Goal: Transaction & Acquisition: Purchase product/service

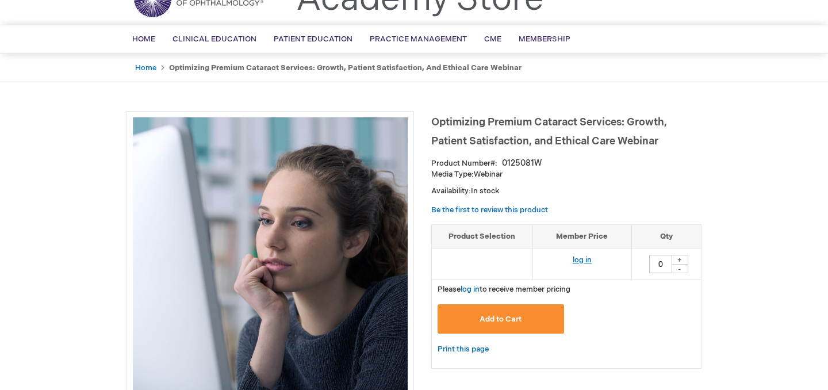
click at [584, 261] on link "log in" at bounding box center [582, 259] width 19 height 9
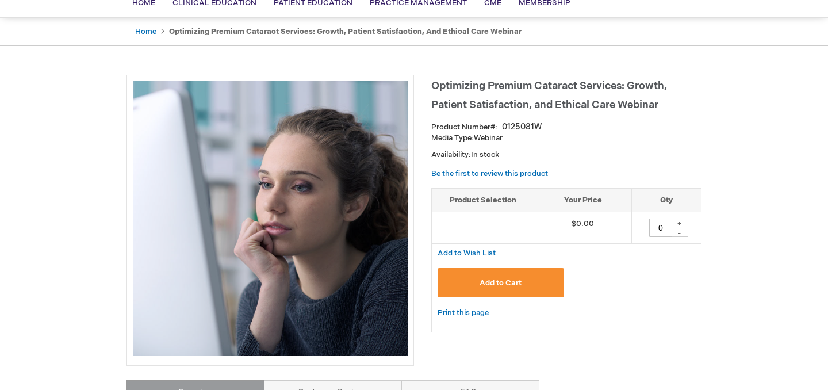
scroll to position [105, 0]
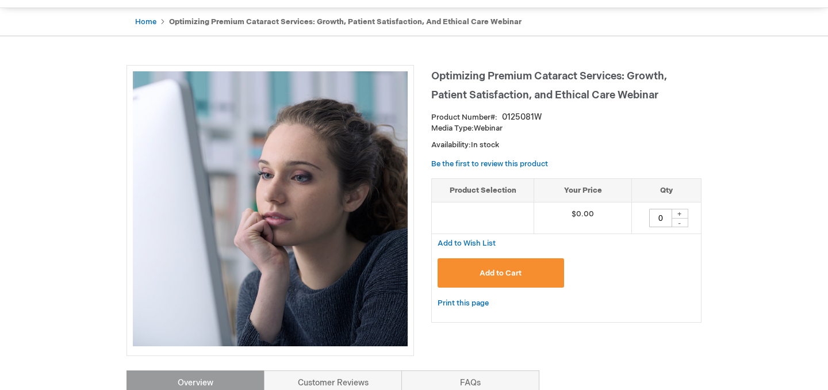
click at [492, 265] on button "Add to Cart" at bounding box center [501, 272] width 127 height 29
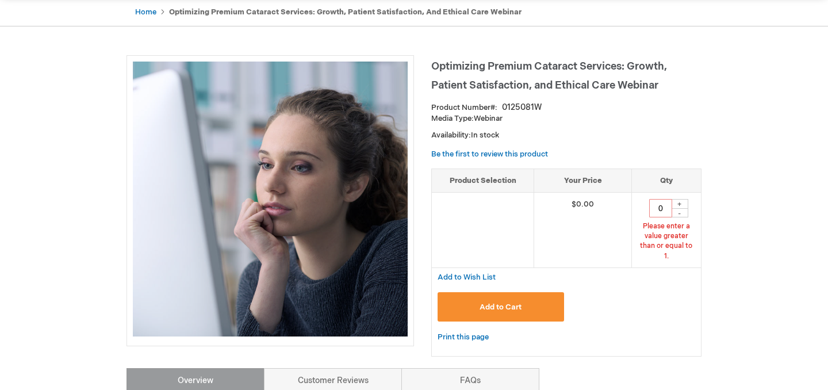
scroll to position [119, 0]
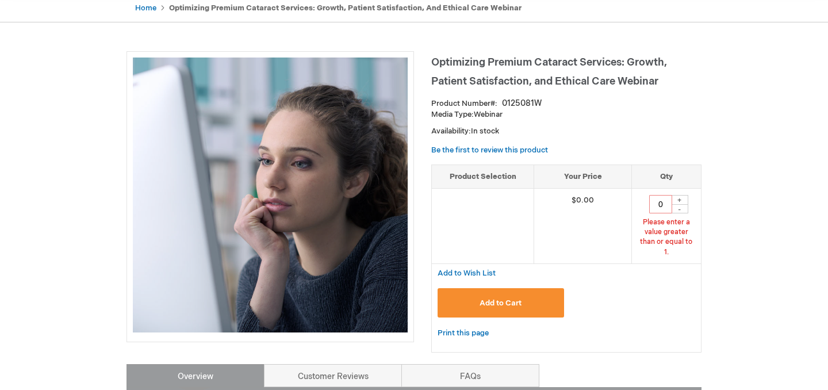
click at [679, 198] on div "+" at bounding box center [679, 200] width 17 height 10
type input "1"
click at [501, 298] on span "Add to Cart" at bounding box center [501, 302] width 42 height 9
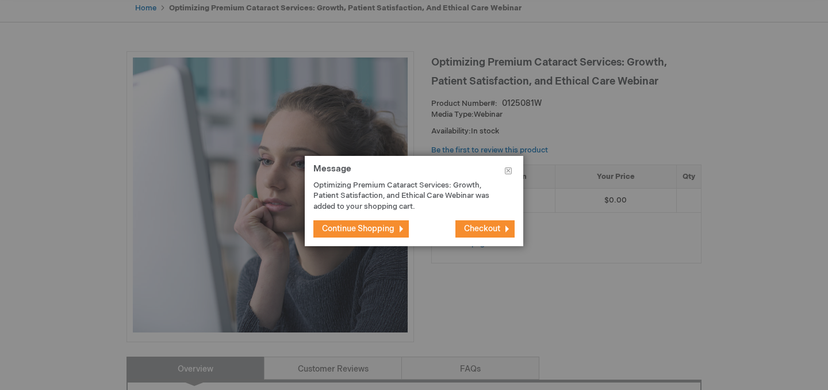
click at [486, 225] on span "Checkout" at bounding box center [482, 229] width 36 height 10
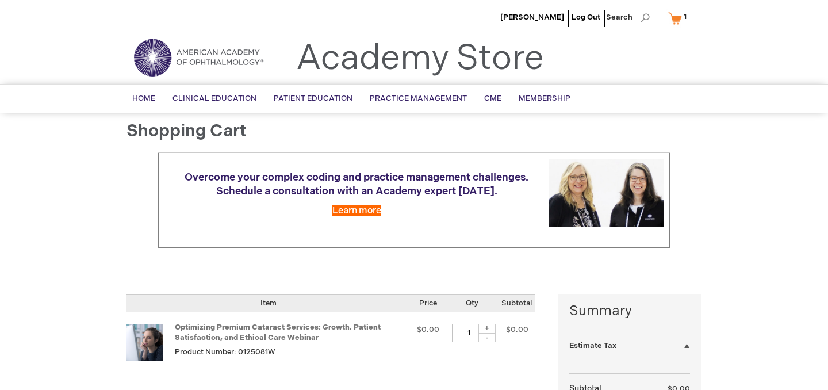
scroll to position [152, 0]
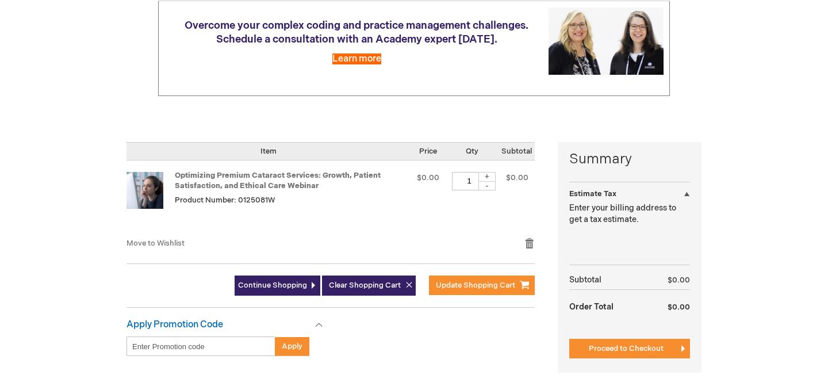
select select "US"
select select "49"
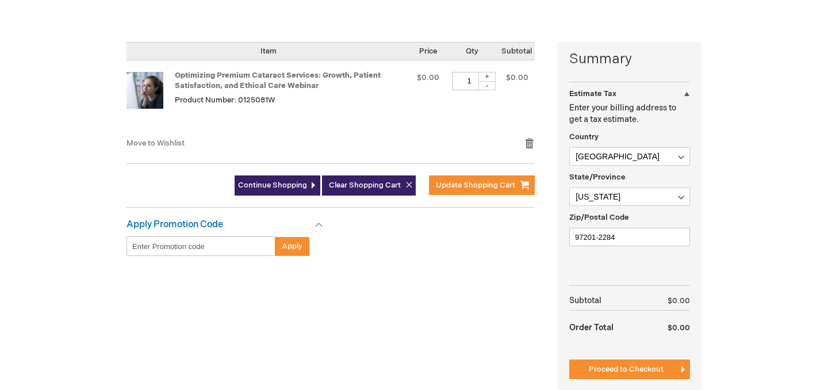
scroll to position [270, 0]
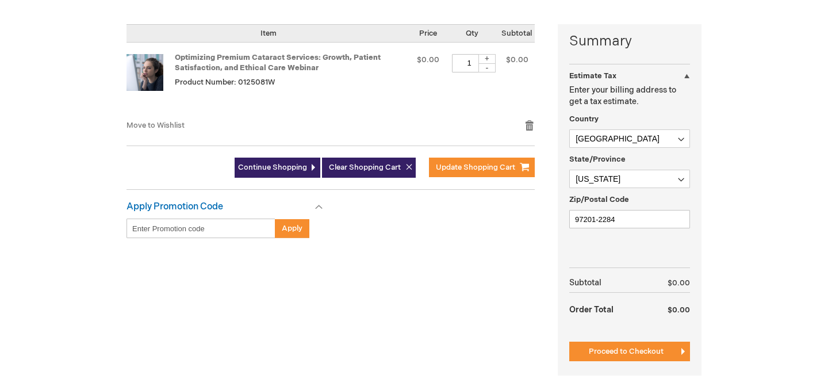
click at [0, 120] on div at bounding box center [0, 120] width 0 height 0
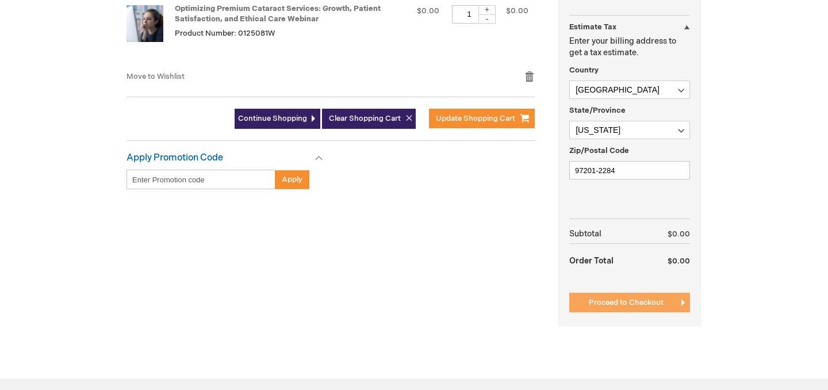
click at [620, 303] on span "Proceed to Checkout" at bounding box center [626, 302] width 75 height 9
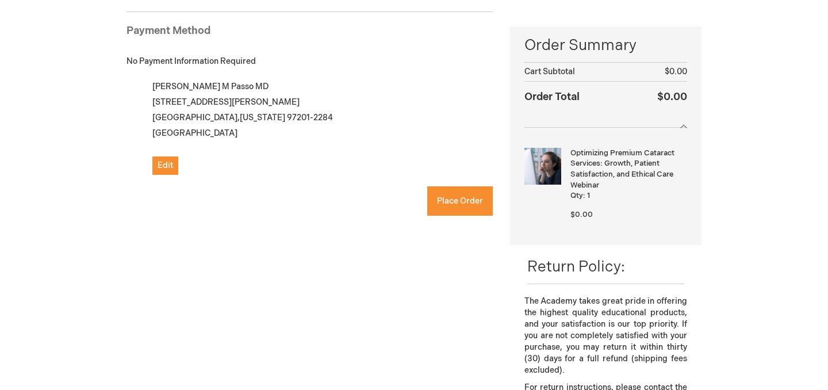
checkbox input "true"
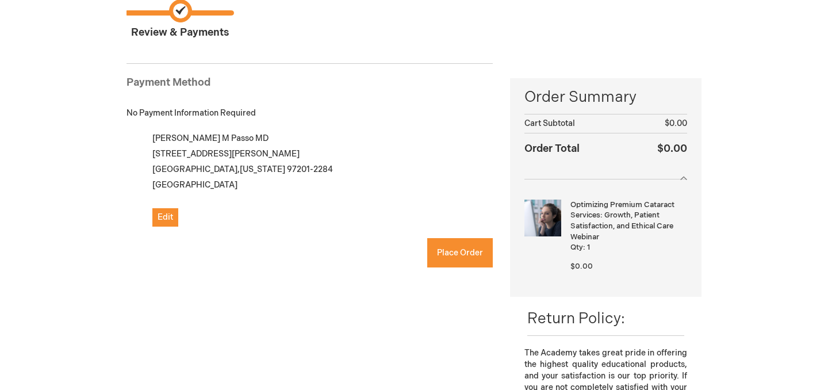
scroll to position [105, 0]
click at [445, 249] on span "Place Order" at bounding box center [460, 253] width 46 height 10
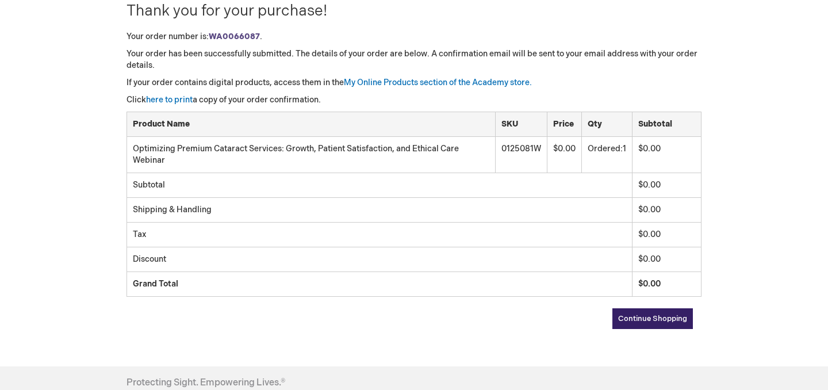
scroll to position [136, 0]
